Goal: Task Accomplishment & Management: Manage account settings

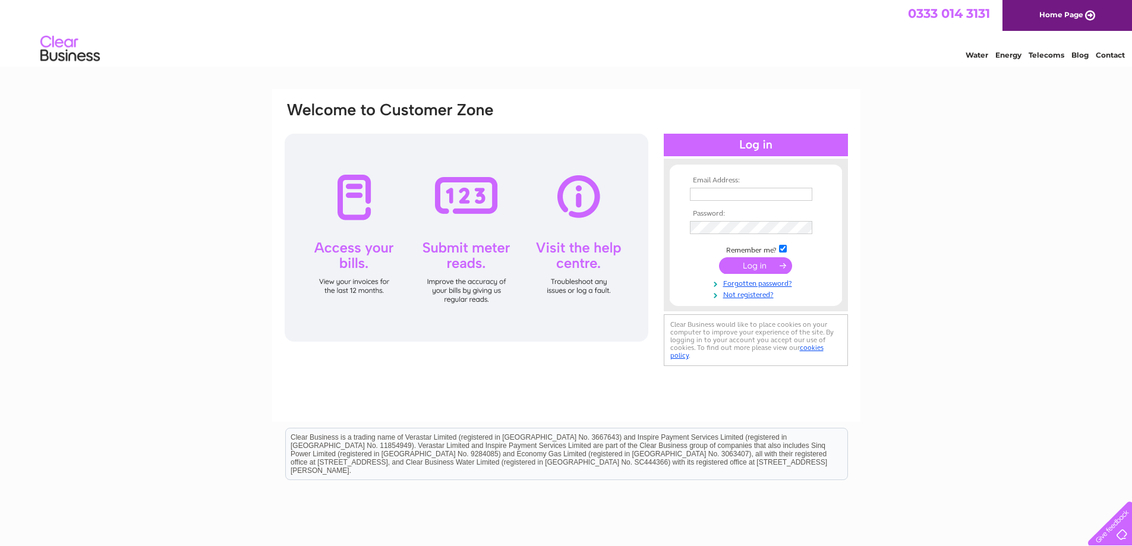
type input "allanpharmacy@hotmail.co.uk"
click at [761, 264] on input "submit" at bounding box center [755, 265] width 73 height 17
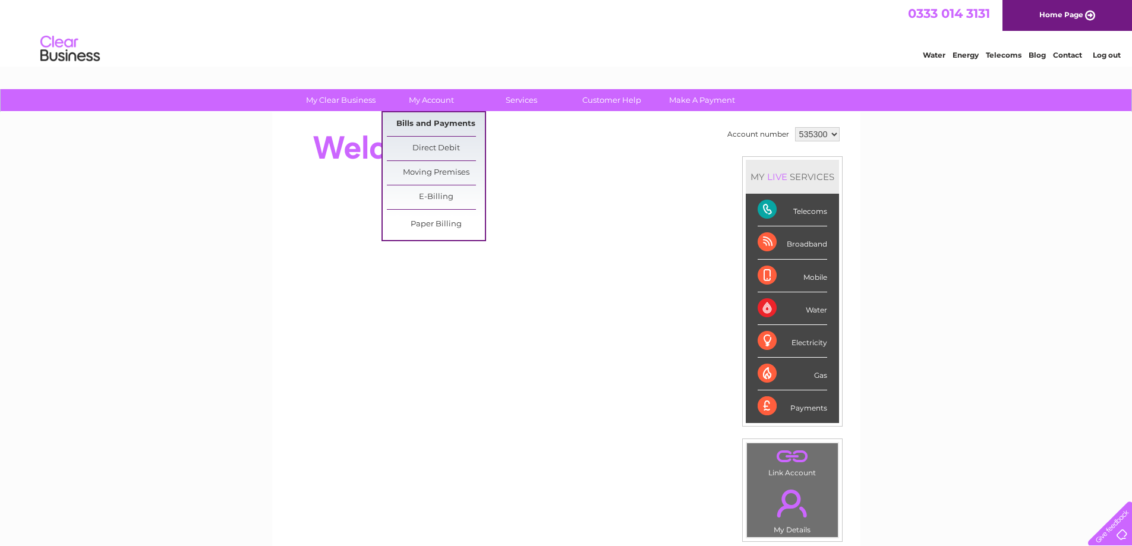
click at [438, 124] on link "Bills and Payments" at bounding box center [436, 124] width 98 height 24
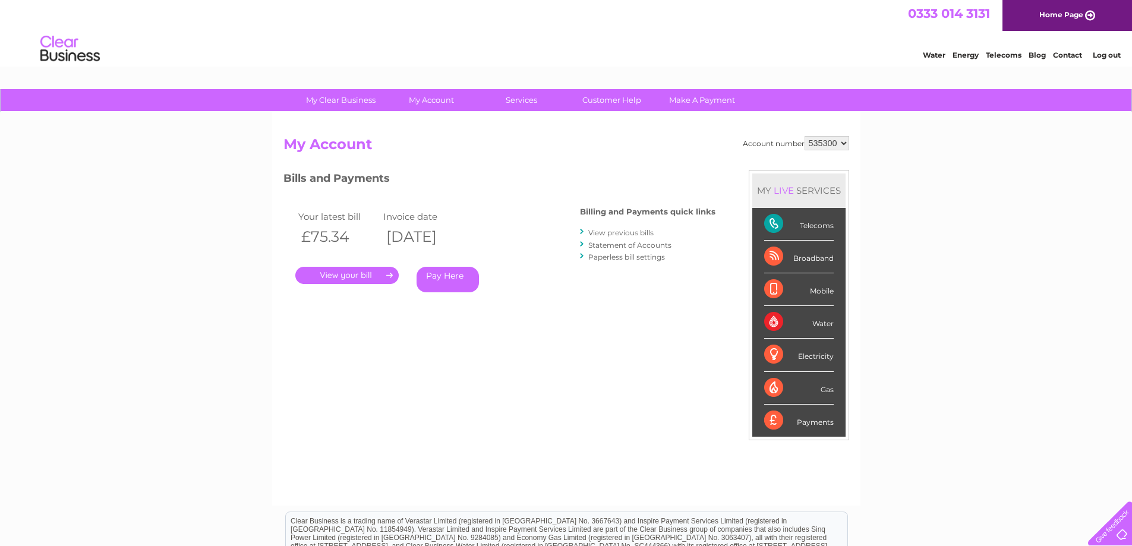
click at [351, 273] on link "." at bounding box center [346, 275] width 103 height 17
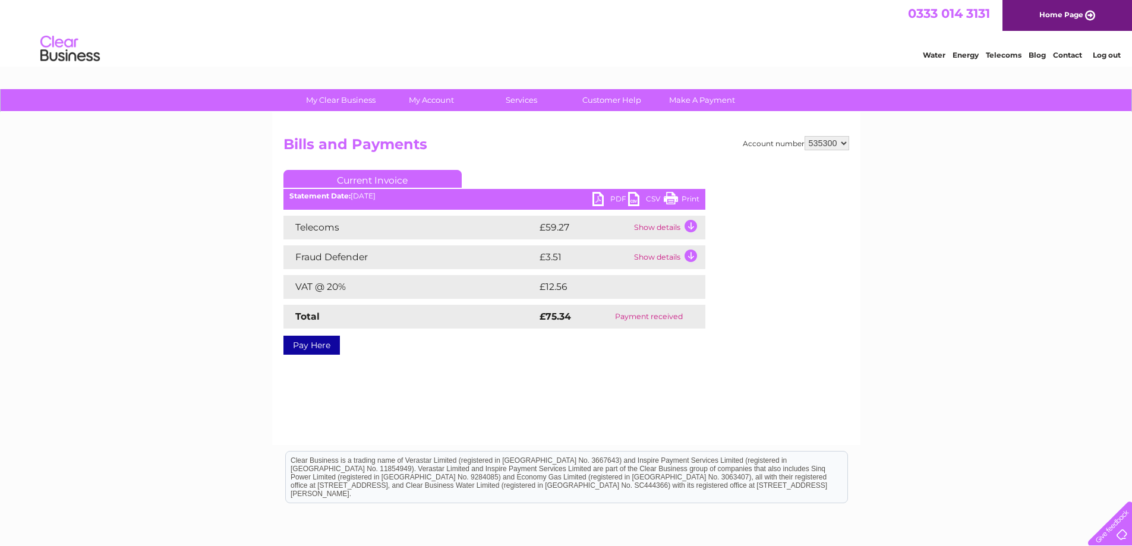
click at [604, 198] on link "PDF" at bounding box center [611, 200] width 36 height 17
